Goal: Information Seeking & Learning: Find specific fact

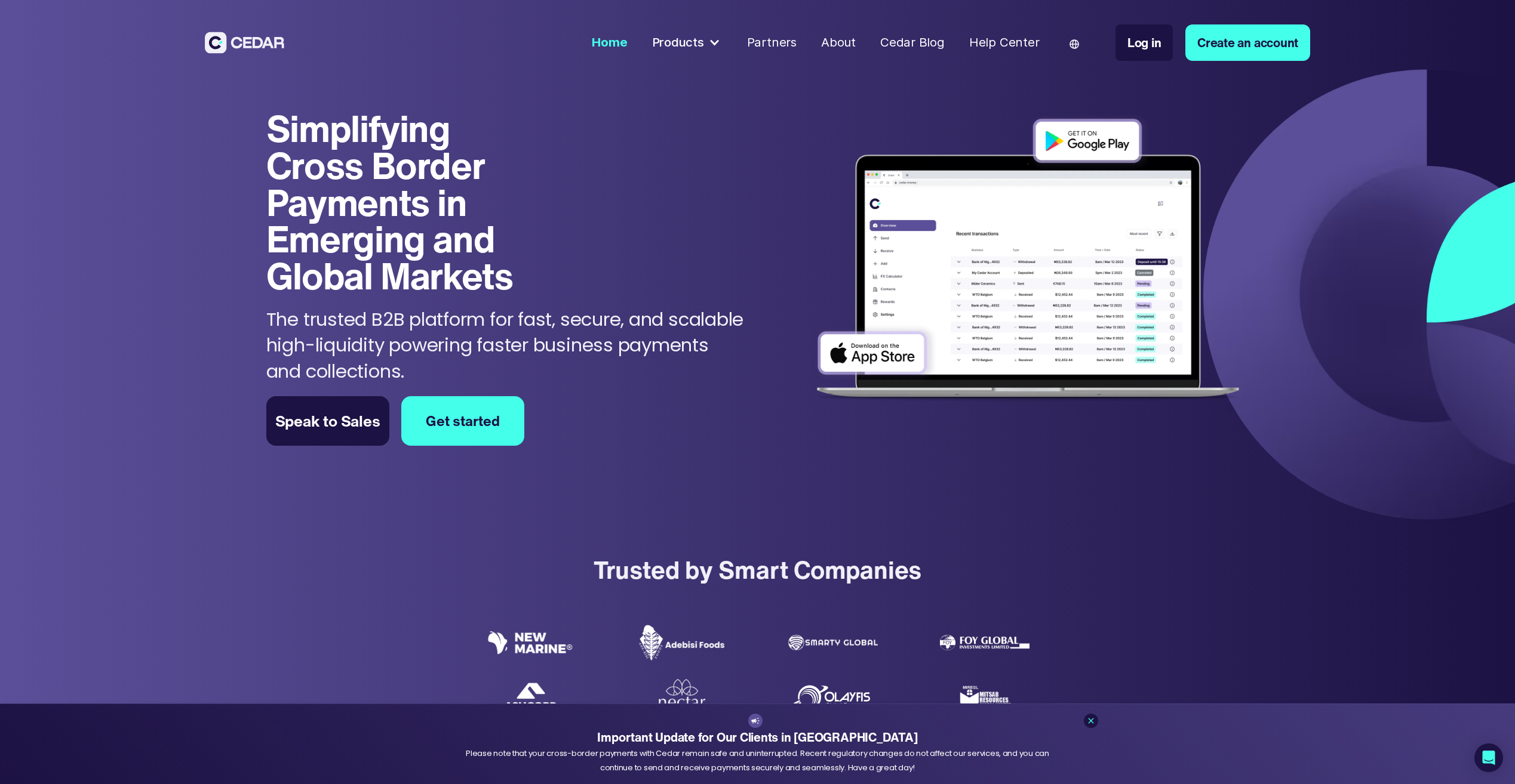
click at [851, 39] on div "About" at bounding box center [838, 42] width 35 height 18
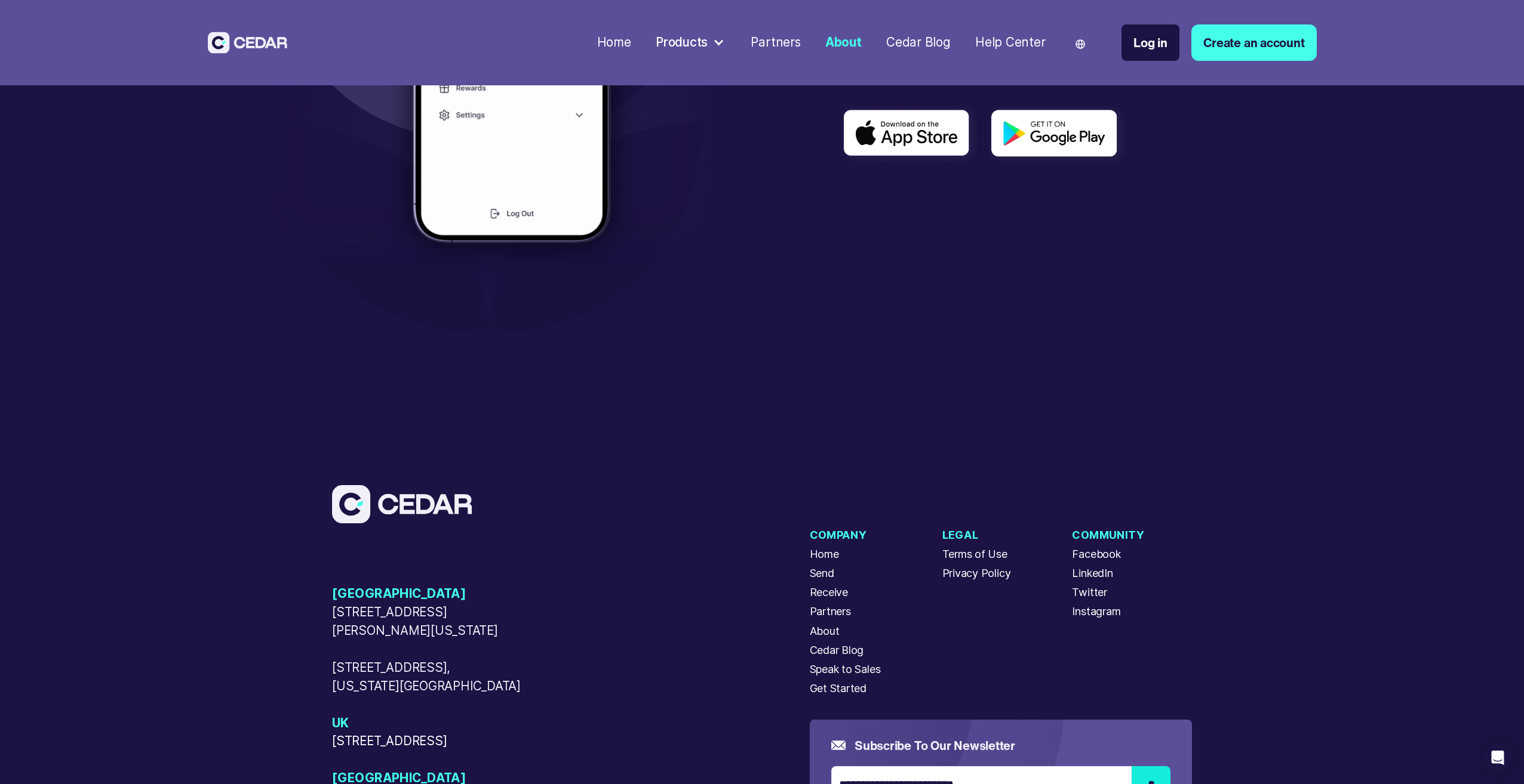
scroll to position [4536, 0]
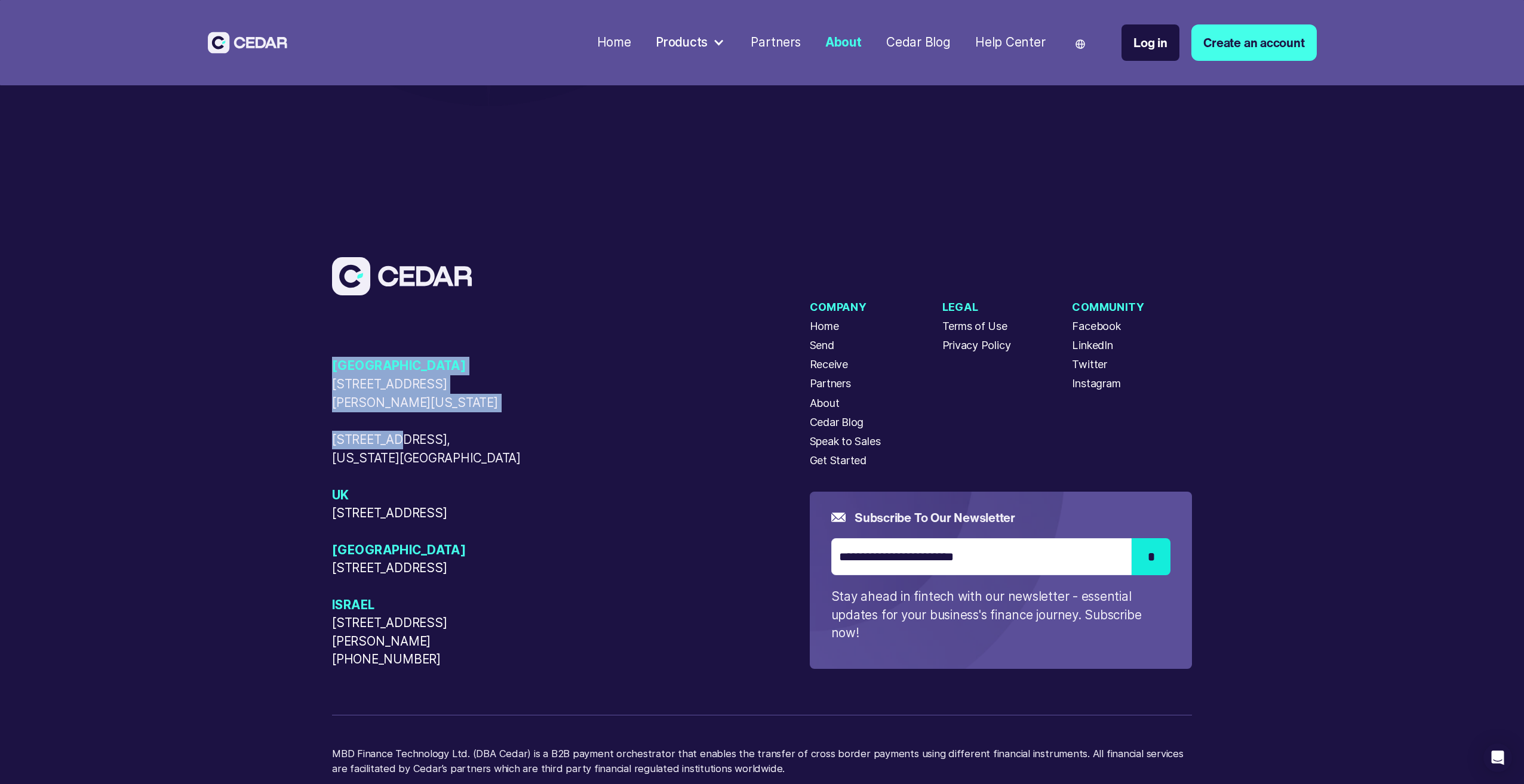
drag, startPoint x: 355, startPoint y: 362, endPoint x: 397, endPoint y: 415, distance: 67.6
click at [397, 415] on div "USA 405 Cameron Sreet, Alexandria, Virginia, 22314 50 W 23rd Street, New York, …" at bounding box center [571, 512] width 477 height 311
drag, startPoint x: 397, startPoint y: 415, endPoint x: 322, endPoint y: 463, distance: 89.0
click at [308, 464] on div "USA 405 Cameron Sreet, Alexandria, Virginia, 22314 50 W 23rd Street, New York, …" at bounding box center [762, 535] width 1524 height 705
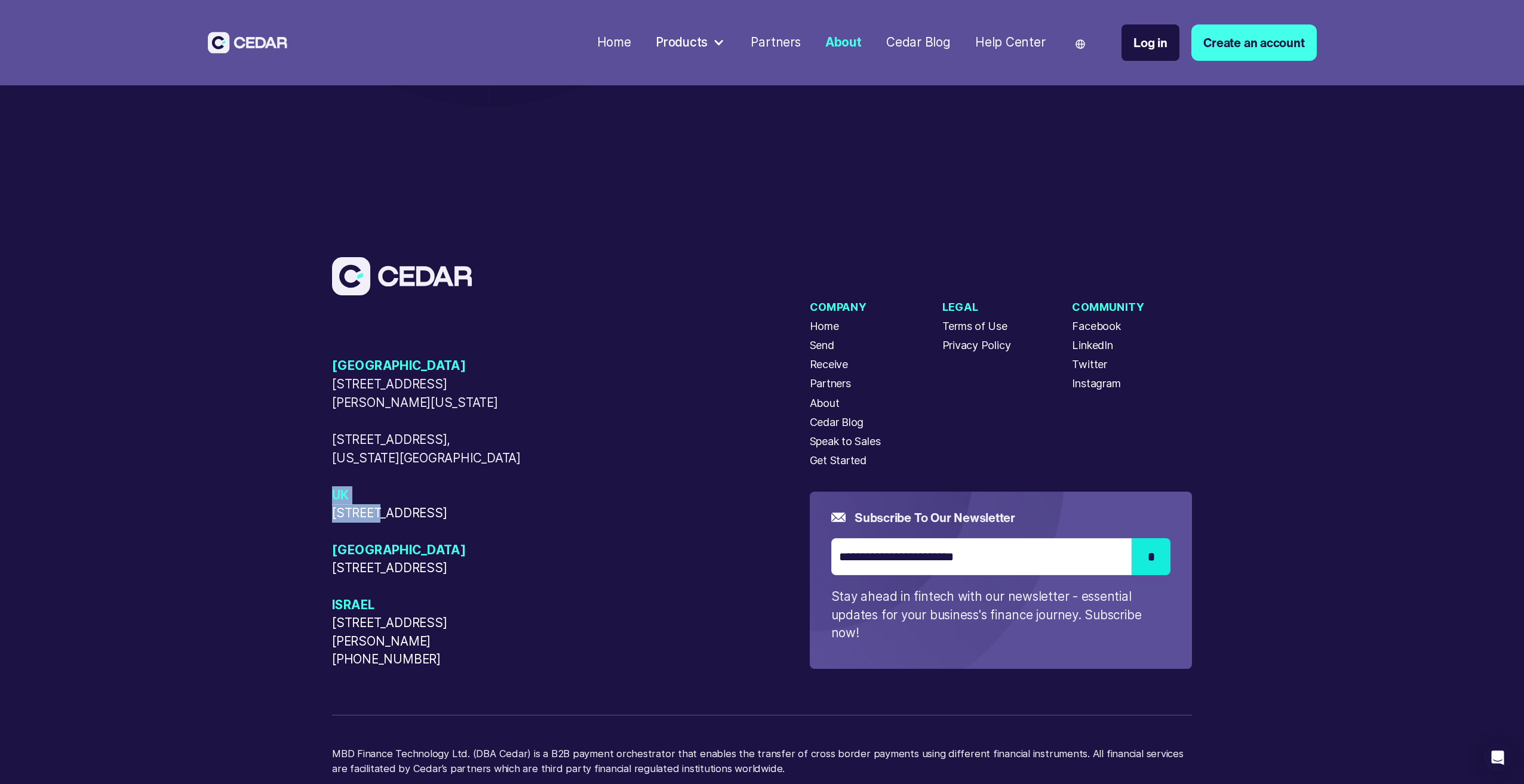
drag, startPoint x: 344, startPoint y: 467, endPoint x: 381, endPoint y: 490, distance: 43.6
click at [381, 490] on div "USA 405 Cameron Sreet, Alexandria, Virginia, 22314 50 W 23rd Street, New York, …" at bounding box center [762, 535] width 1524 height 705
click at [381, 504] on span "[STREET_ADDRESS]" at bounding box center [428, 513] width 192 height 18
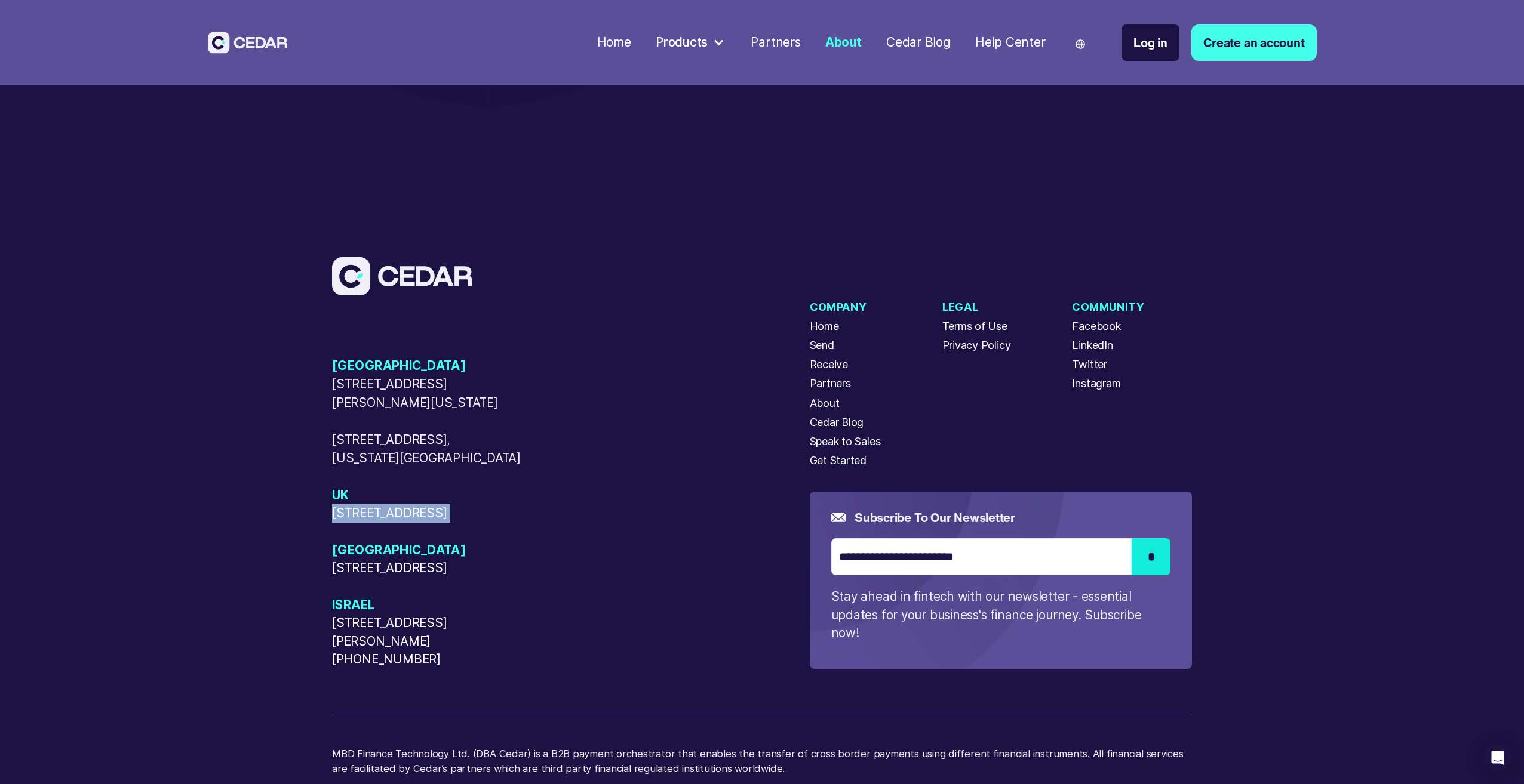
drag, startPoint x: 381, startPoint y: 493, endPoint x: 365, endPoint y: 504, distance: 19.4
click at [365, 504] on span "[STREET_ADDRESS]" at bounding box center [428, 513] width 192 height 18
drag, startPoint x: 365, startPoint y: 504, endPoint x: 344, endPoint y: 590, distance: 88.5
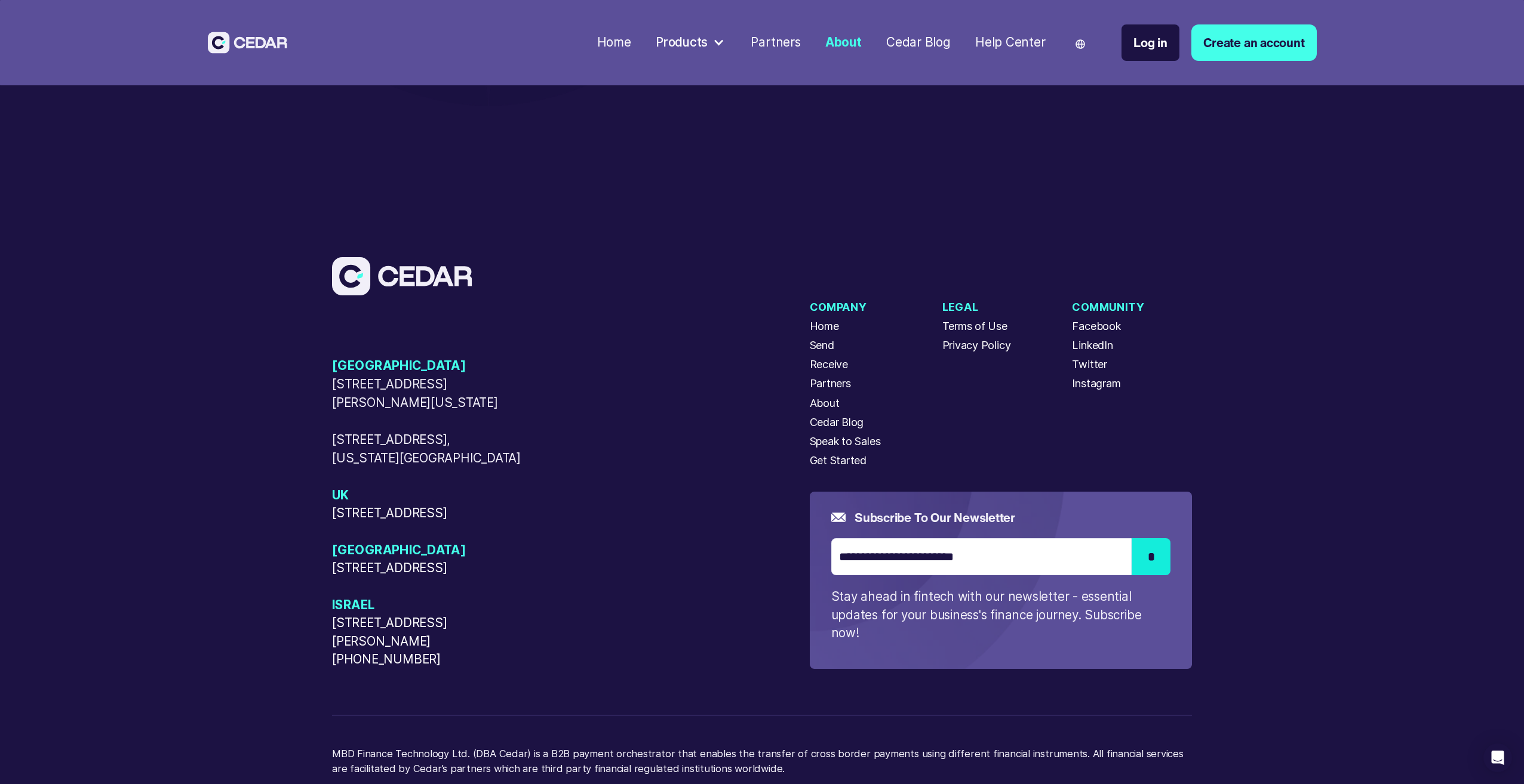
click at [344, 578] on span "[STREET_ADDRESS]" at bounding box center [428, 569] width 192 height 18
drag, startPoint x: 344, startPoint y: 590, endPoint x: 298, endPoint y: 616, distance: 52.8
click at [298, 616] on div "USA 405 Cameron Sreet, Alexandria, Virginia, 22314 50 W 23rd Street, New York, …" at bounding box center [762, 535] width 1524 height 705
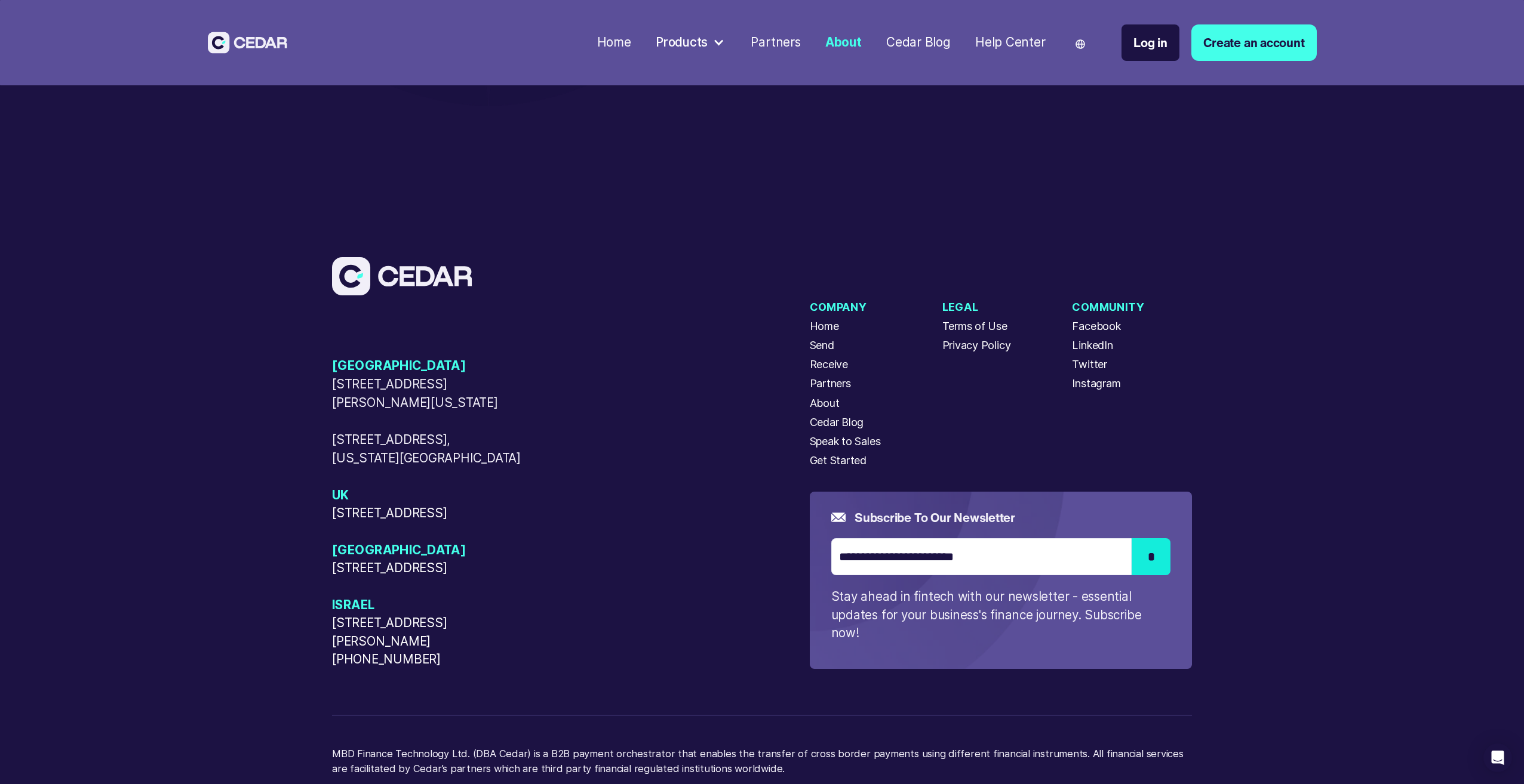
click at [394, 578] on span "[STREET_ADDRESS]" at bounding box center [428, 569] width 192 height 18
click at [396, 578] on span "[STREET_ADDRESS]" at bounding box center [428, 569] width 192 height 18
drag, startPoint x: 396, startPoint y: 593, endPoint x: 425, endPoint y: 592, distance: 29.0
click at [425, 578] on span "[STREET_ADDRESS]" at bounding box center [428, 569] width 192 height 18
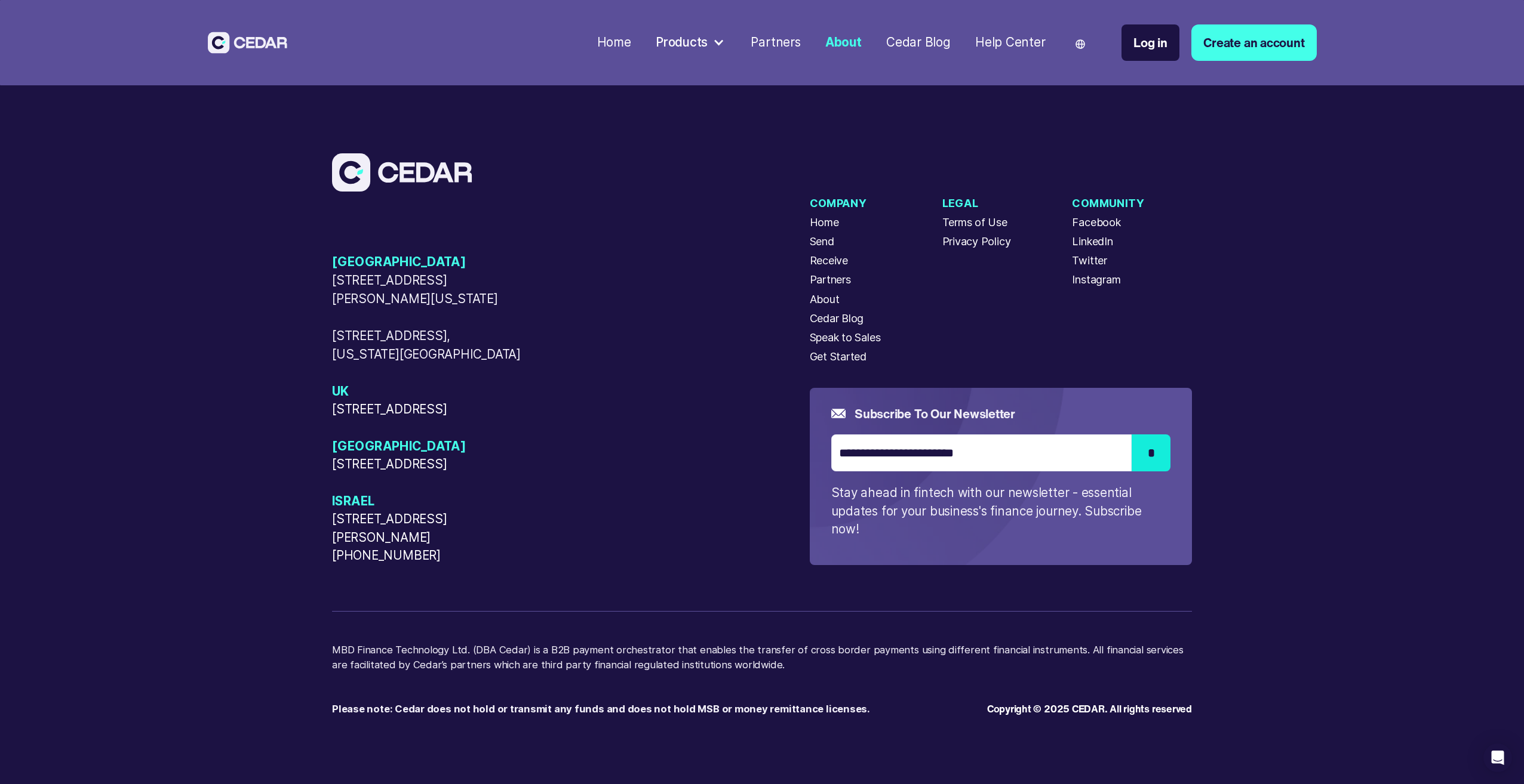
scroll to position [4651, 0]
drag, startPoint x: 348, startPoint y: 651, endPoint x: 484, endPoint y: 653, distance: 136.0
click at [484, 653] on p "MBD Finance Technology Ltd. (DBA Cedar) is a B2B payment orchestrator that enab…" at bounding box center [762, 664] width 860 height 44
drag, startPoint x: 484, startPoint y: 653, endPoint x: 621, endPoint y: 653, distance: 137.0
click at [621, 653] on p "MBD Finance Technology Ltd. (DBA Cedar) is a B2B payment orchestrator that enab…" at bounding box center [762, 664] width 860 height 44
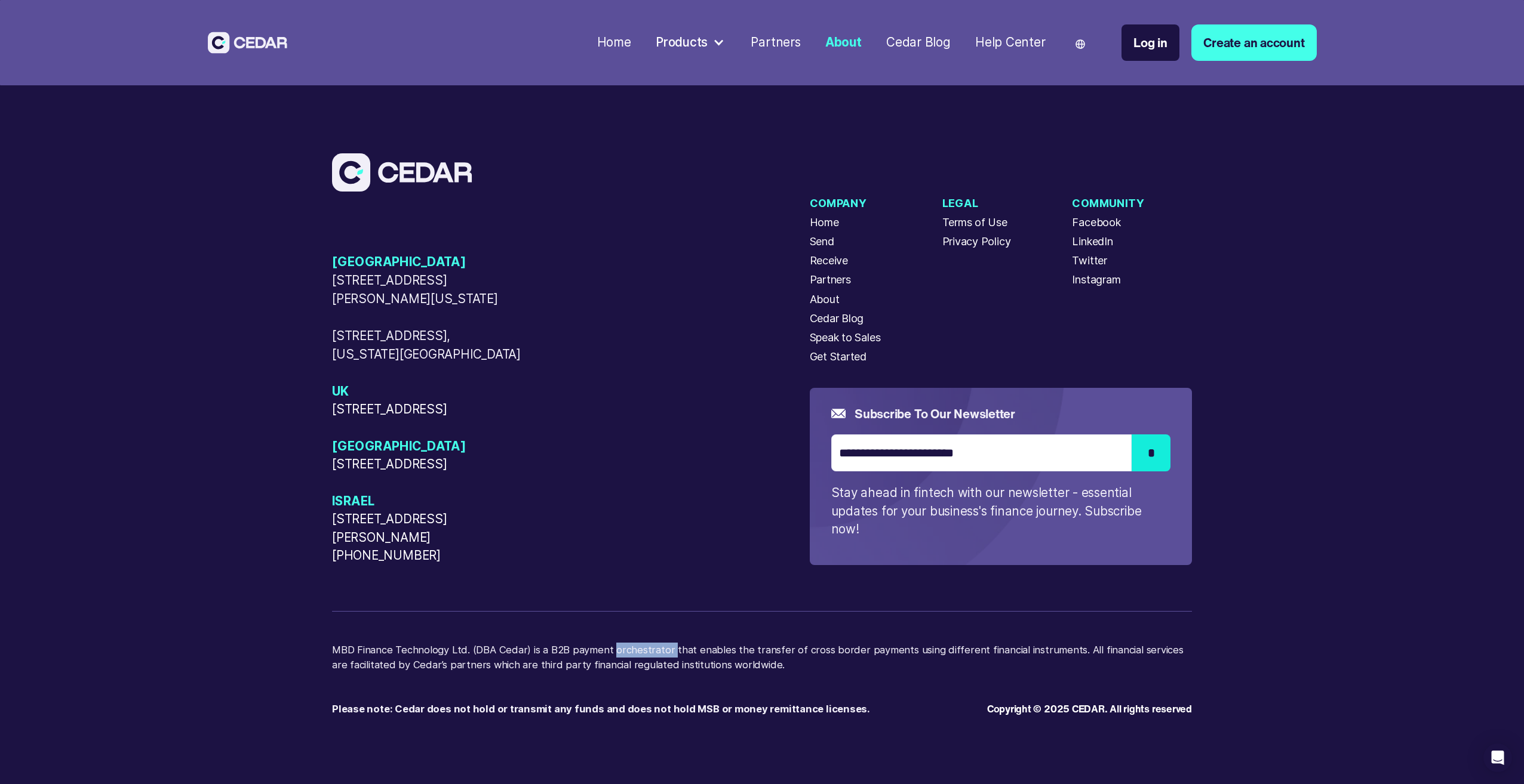
click at [621, 653] on p "MBD Finance Technology Ltd. (DBA Cedar) is a B2B payment orchestrator that enab…" at bounding box center [762, 664] width 860 height 44
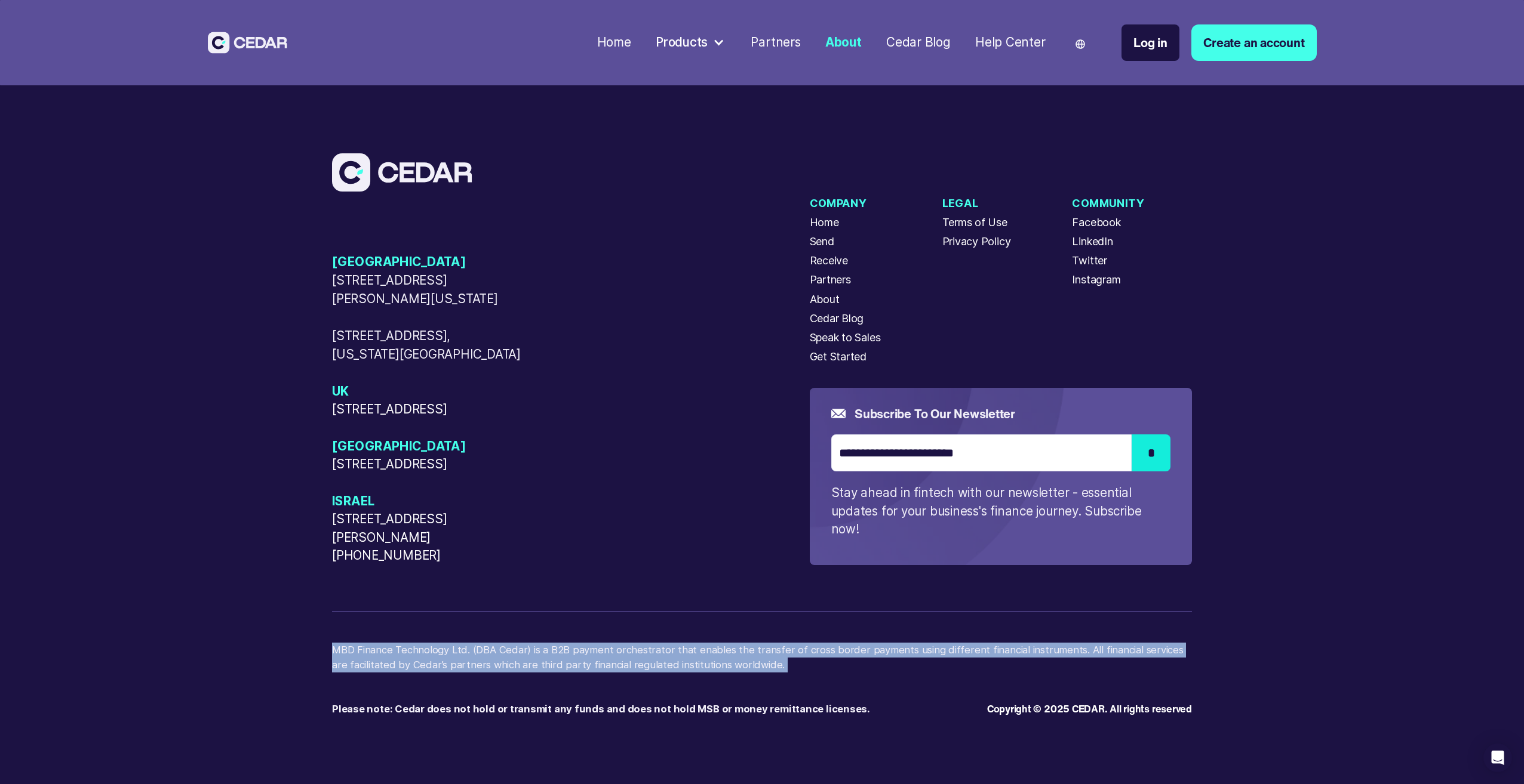
click at [621, 653] on p "MBD Finance Technology Ltd. (DBA Cedar) is a B2B payment orchestrator that enab…" at bounding box center [762, 664] width 860 height 44
drag, startPoint x: 621, startPoint y: 653, endPoint x: 476, endPoint y: 661, distance: 145.2
click at [476, 661] on p "MBD Finance Technology Ltd. (DBA Cedar) is a B2B payment orchestrator that enab…" at bounding box center [762, 664] width 860 height 44
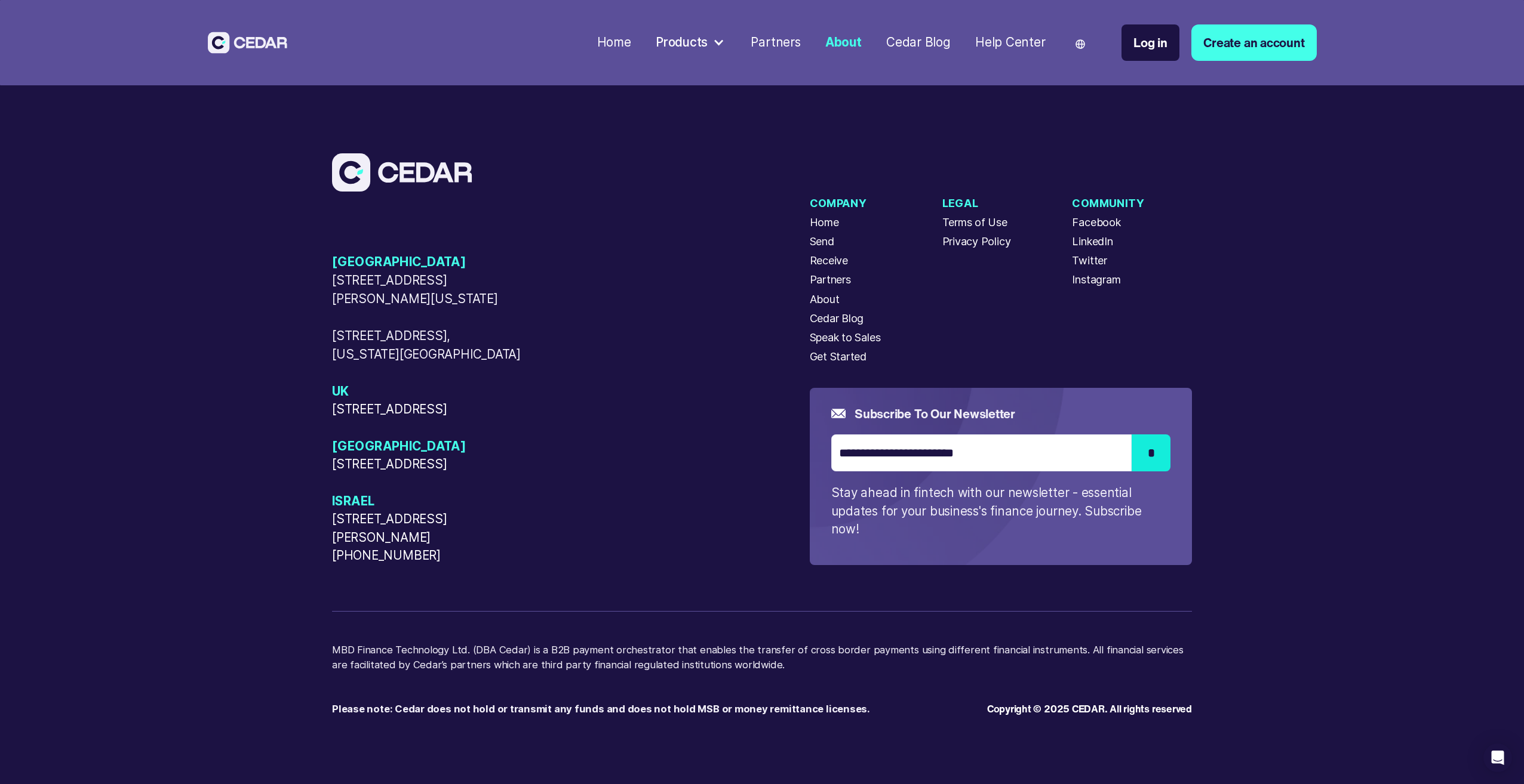
click at [429, 555] on span "[STREET_ADDRESS][PERSON_NAME][PHONE_NUMBER]" at bounding box center [428, 537] width 192 height 55
click at [679, 345] on div "USA 405 Cameron Sreet, Alexandria, Virginia, 22314 50 W 23rd Street, New York, …" at bounding box center [571, 408] width 477 height 311
click at [993, 226] on div "Terms of Use" at bounding box center [975, 222] width 65 height 16
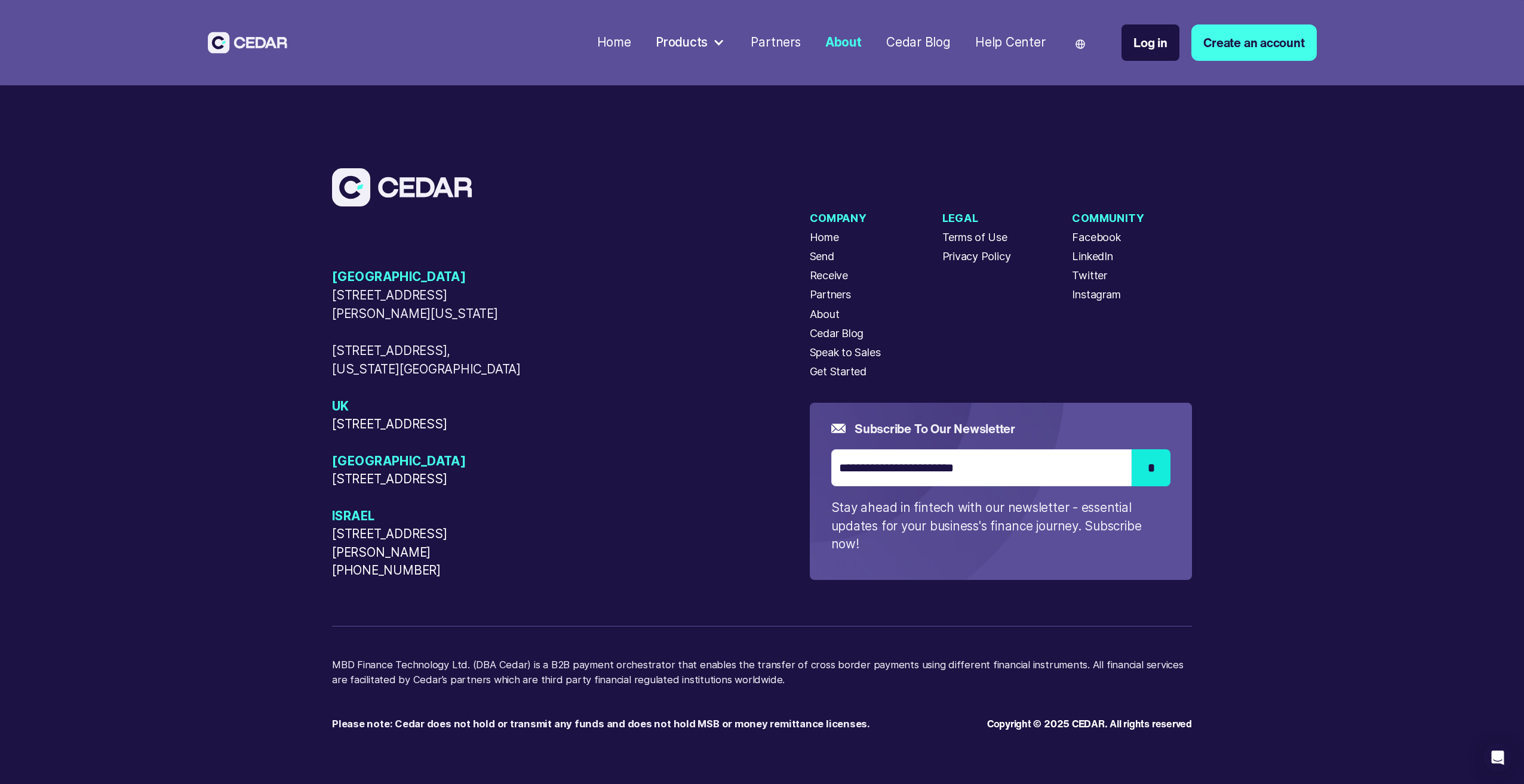
scroll to position [4650, 0]
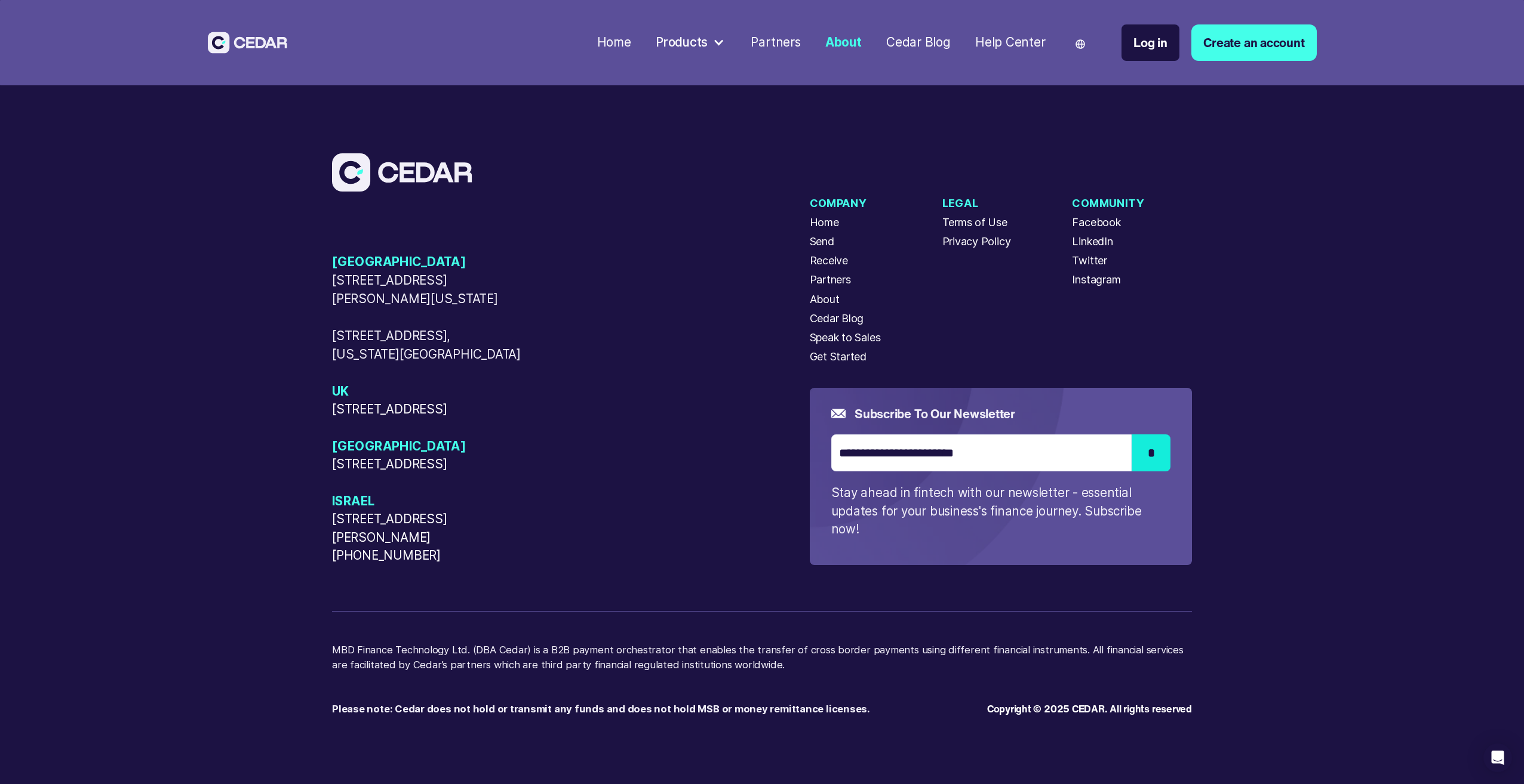
click at [358, 400] on span "[STREET_ADDRESS]" at bounding box center [428, 410] width 192 height 18
copy span "FKGB"
click at [976, 222] on div "Terms of Use" at bounding box center [975, 222] width 65 height 16
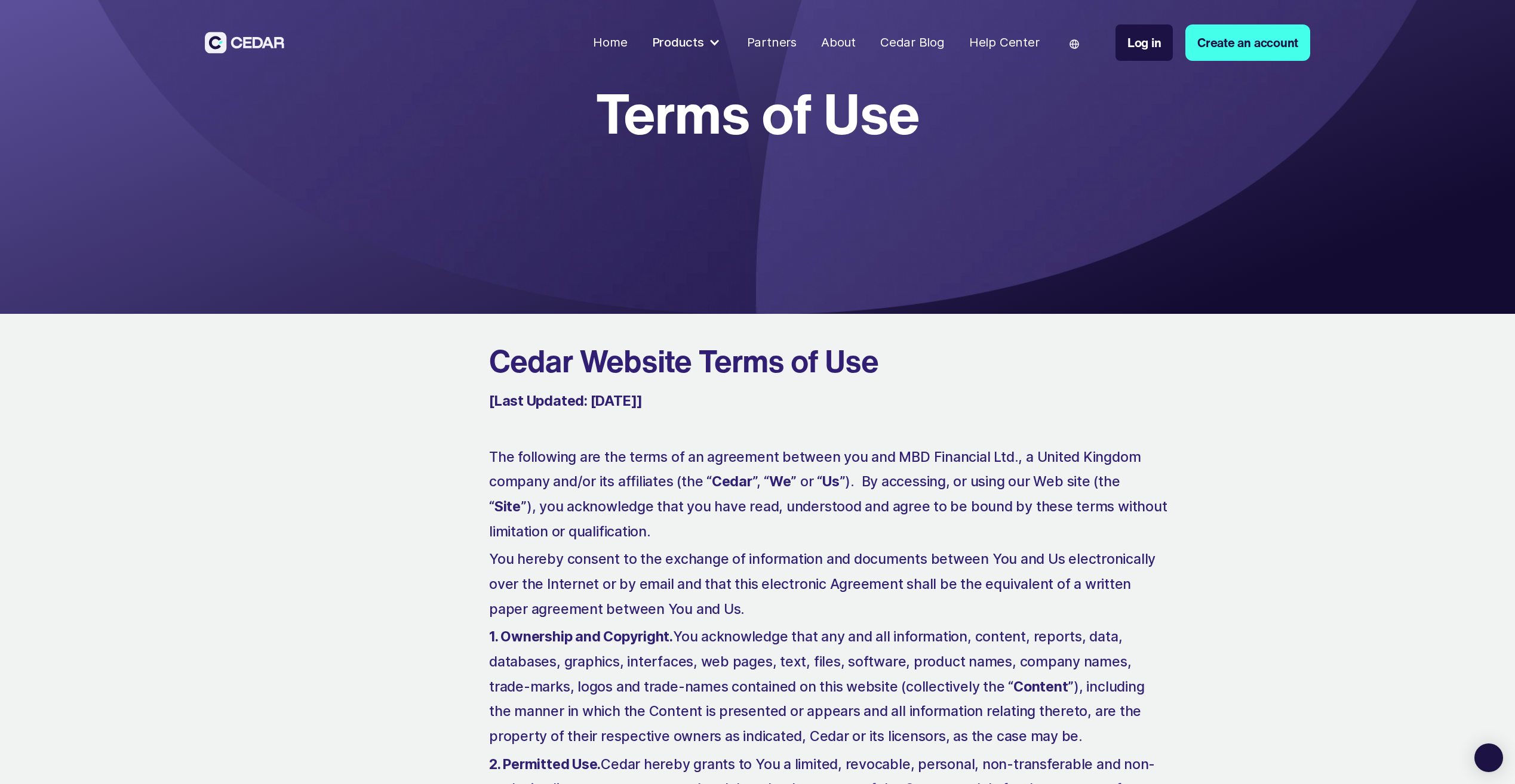
click at [643, 404] on strong "[Last Updated: [DATE]]" at bounding box center [566, 401] width 154 height 17
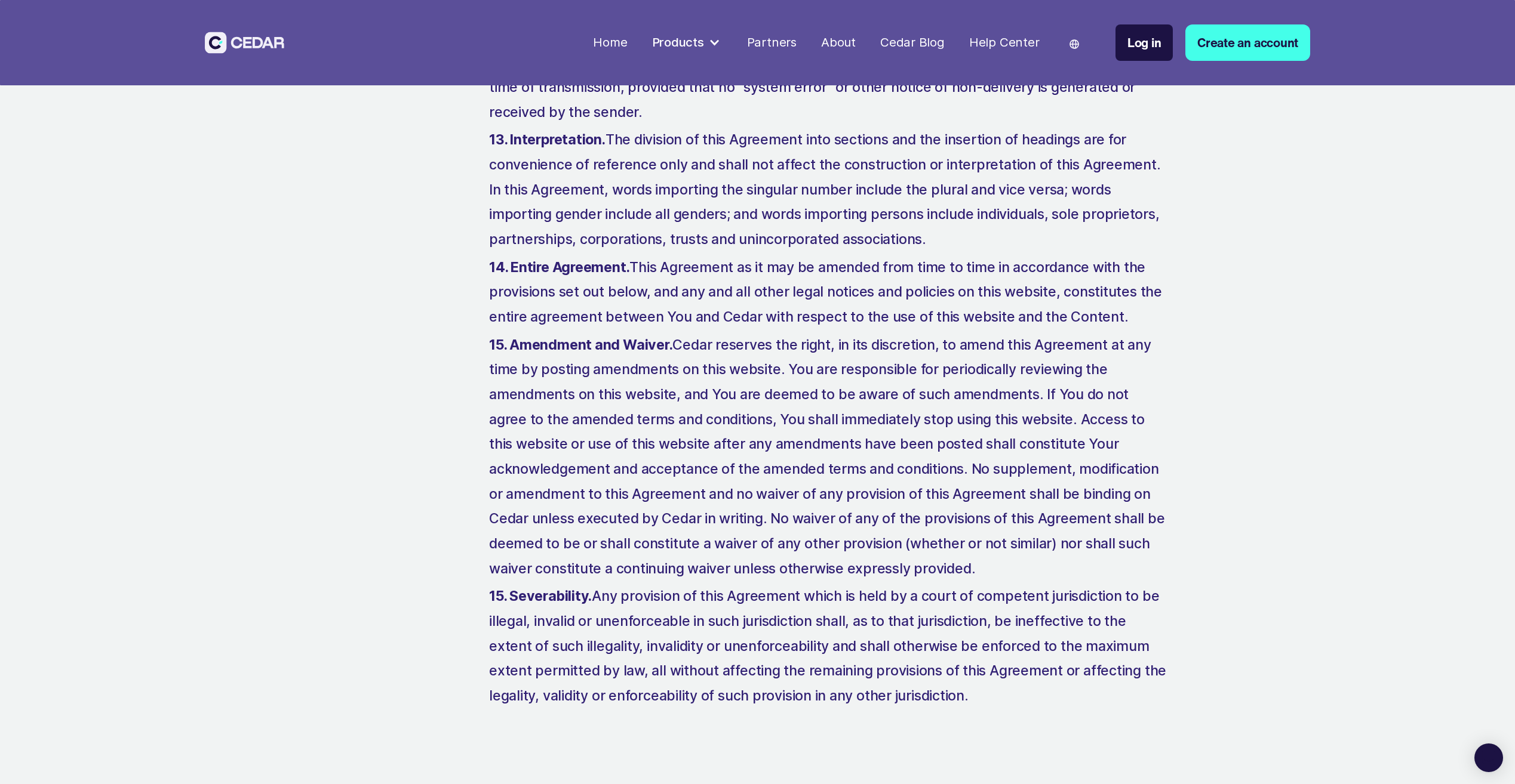
scroll to position [3725, 0]
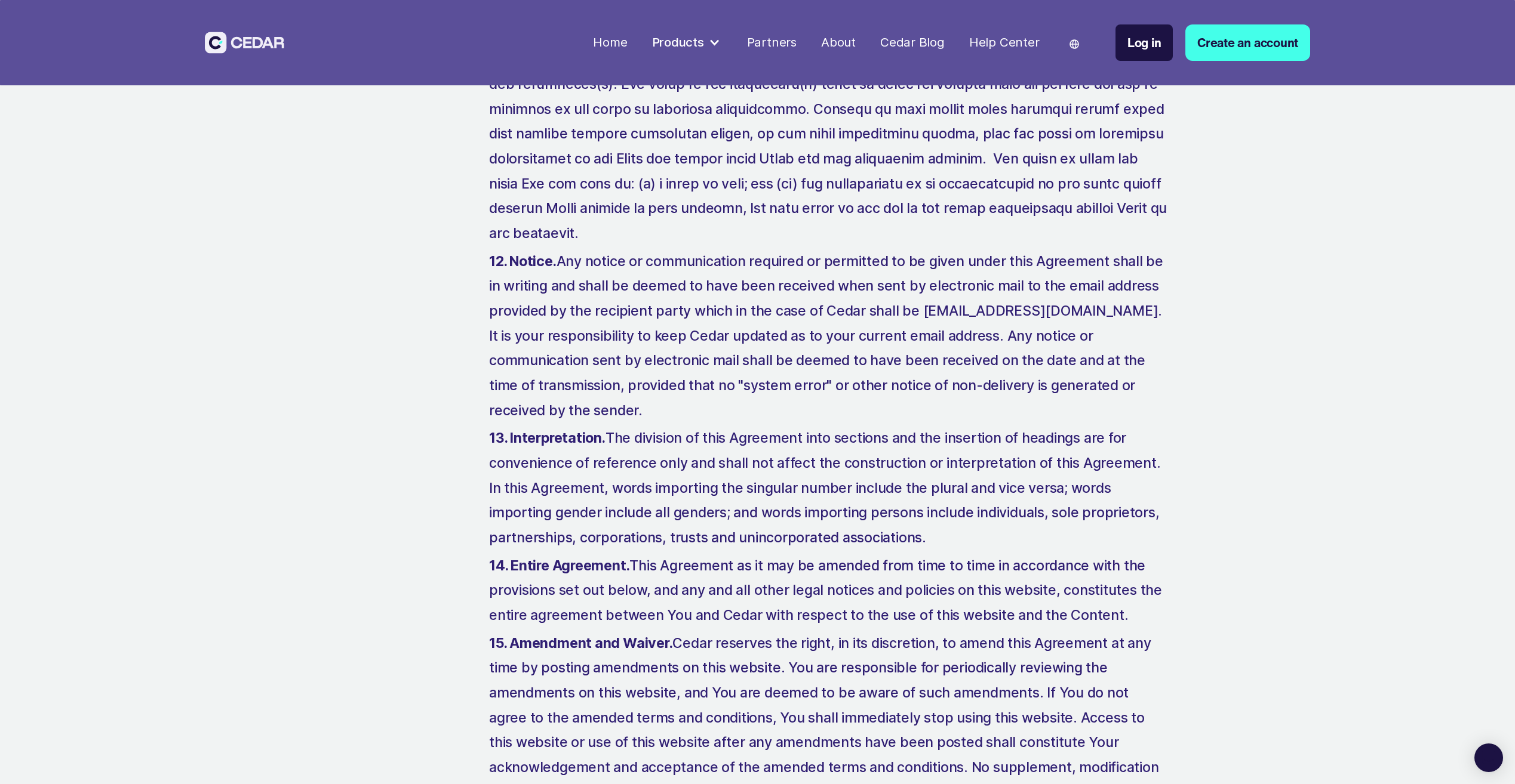
click at [671, 427] on p "13. Interpretation. The division of this Agreement into sections and the insert…" at bounding box center [828, 489] width 679 height 125
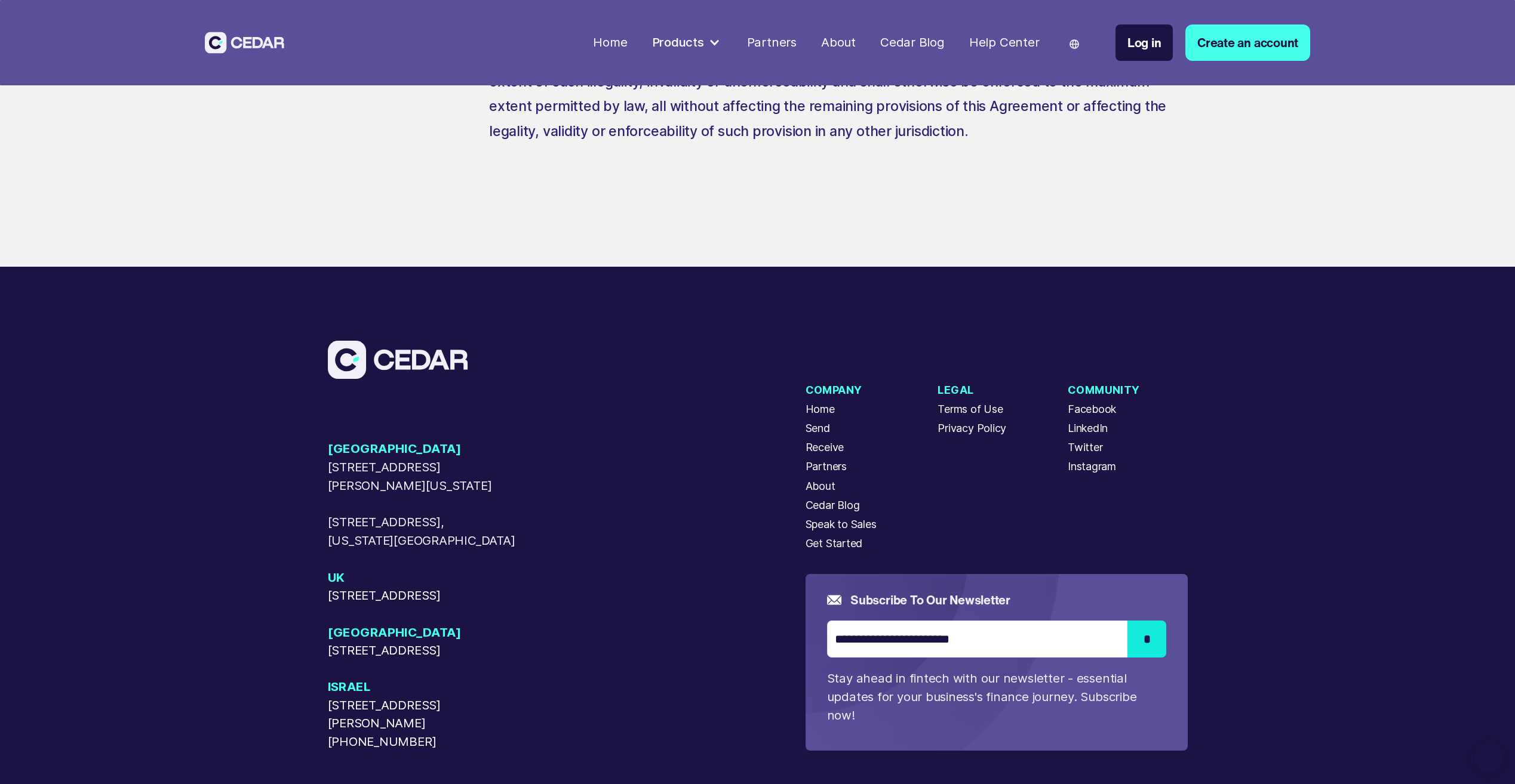
scroll to position [65, 0]
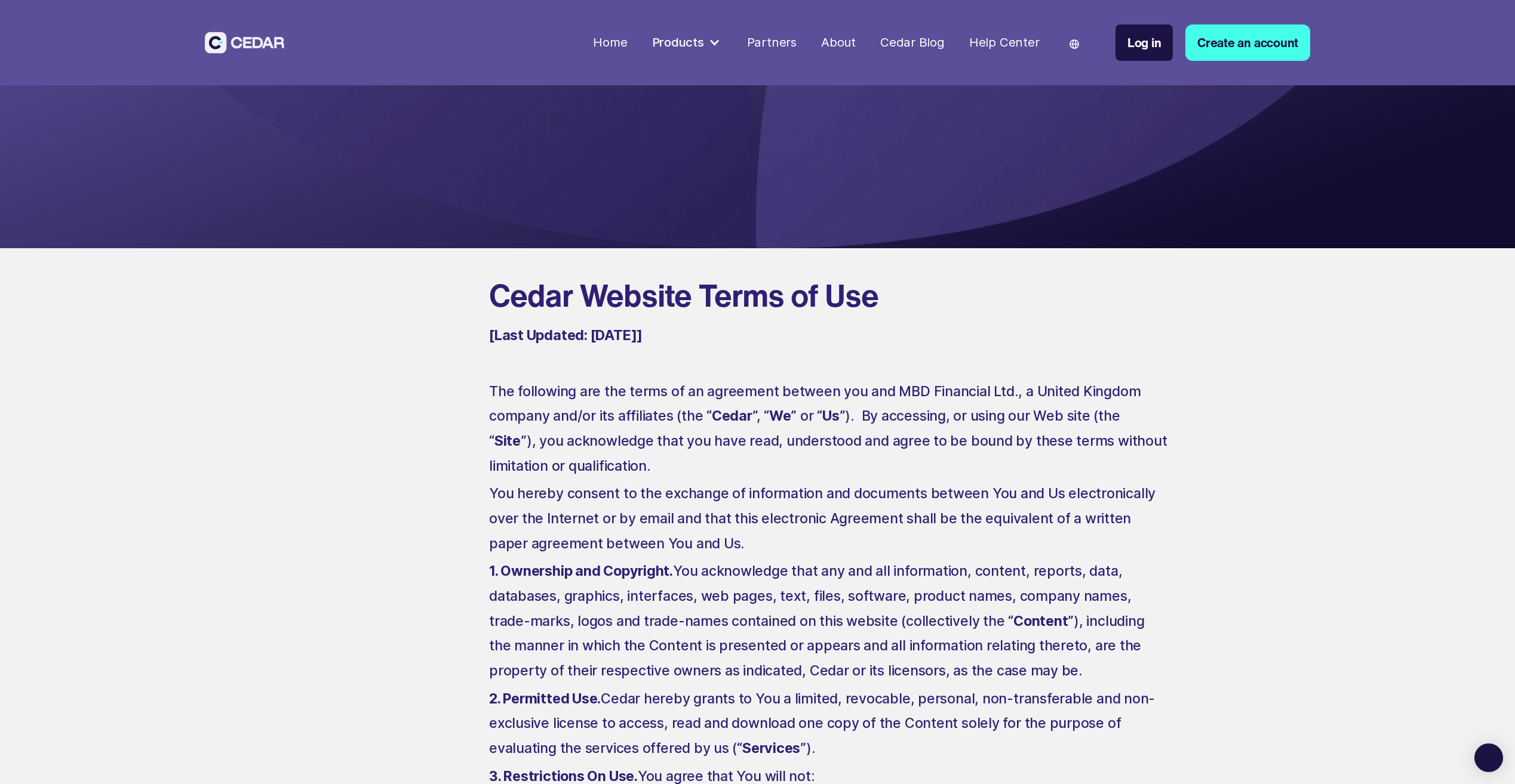
click at [718, 424] on strong "Cedar" at bounding box center [732, 416] width 41 height 17
click at [601, 418] on p "The following are the terms of an agreement between you and MBD Financial Ltd.,…" at bounding box center [828, 430] width 679 height 100
click at [930, 383] on p "The following are the terms of an agreement between you and MBD Financial Ltd.,…" at bounding box center [828, 430] width 679 height 100
click at [902, 388] on p "The following are the terms of an agreement between you and MBD Financial Ltd.,…" at bounding box center [828, 430] width 679 height 100
click at [897, 390] on p "The following are the terms of an agreement between you and MBD Financial Ltd.,…" at bounding box center [828, 430] width 679 height 100
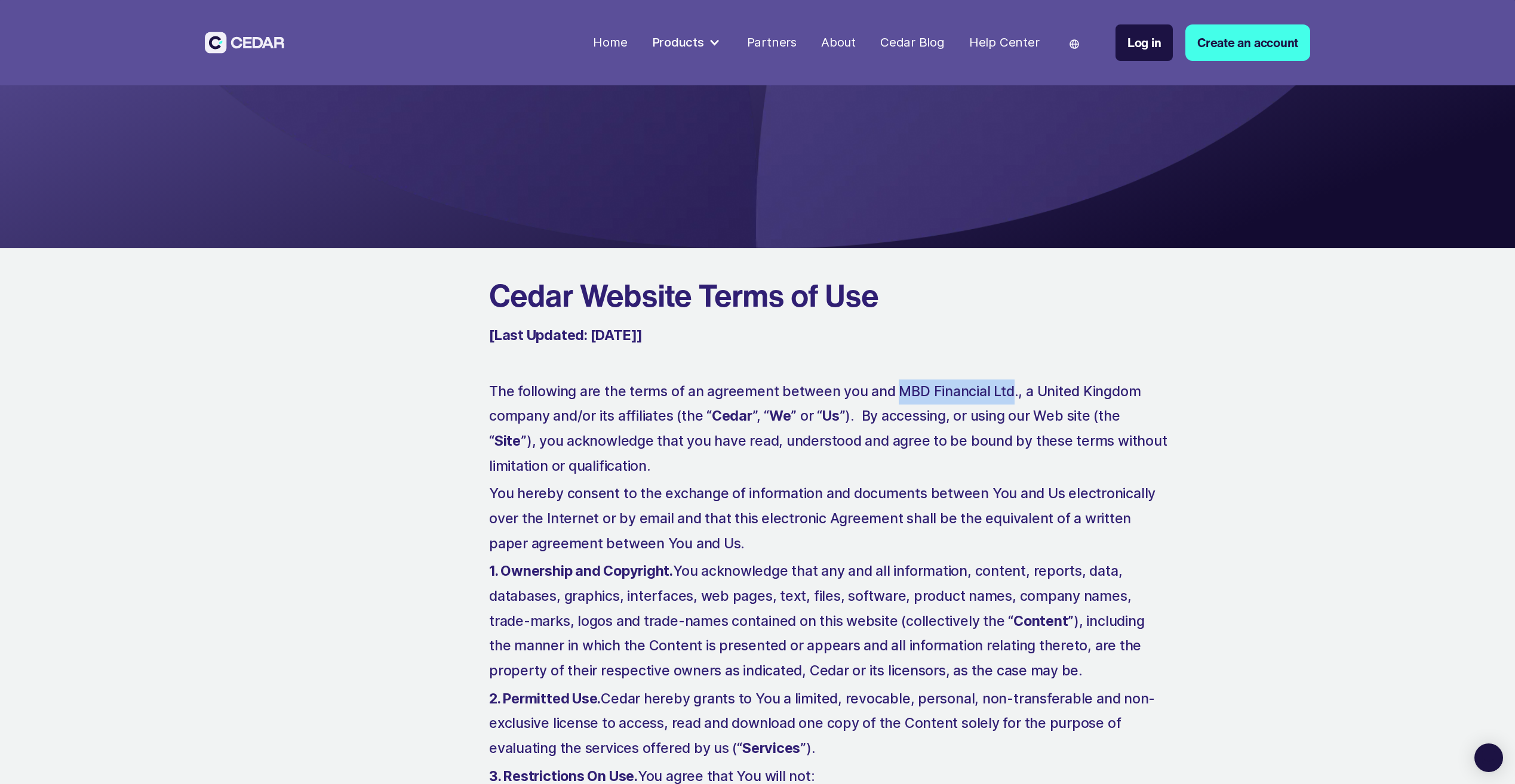
drag, startPoint x: 899, startPoint y: 389, endPoint x: 1013, endPoint y: 386, distance: 114.0
click at [1013, 386] on p "The following are the terms of an agreement between you and MBD Financial Ltd.,…" at bounding box center [828, 430] width 679 height 100
copy p "MBD Financial Ltd"
